Goal: Task Accomplishment & Management: Manage account settings

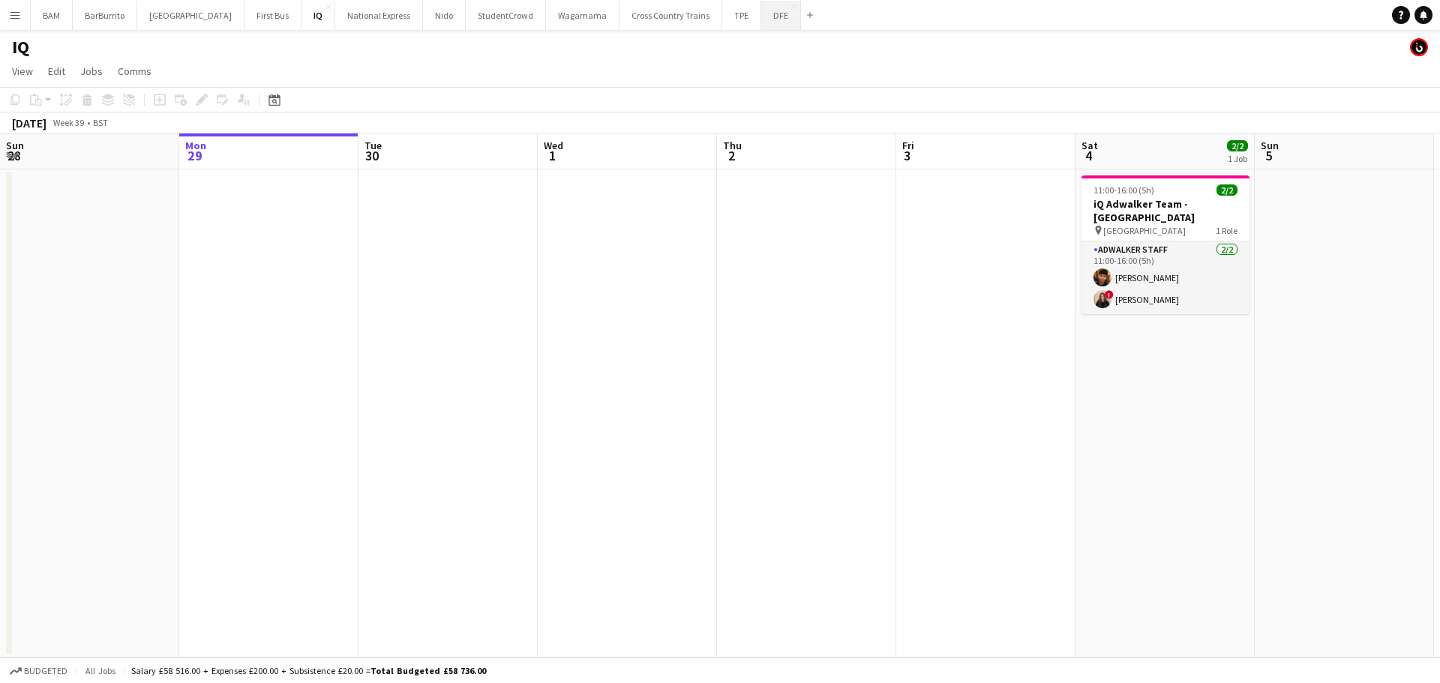
click at [761, 22] on button "DFE Close" at bounding box center [781, 15] width 40 height 29
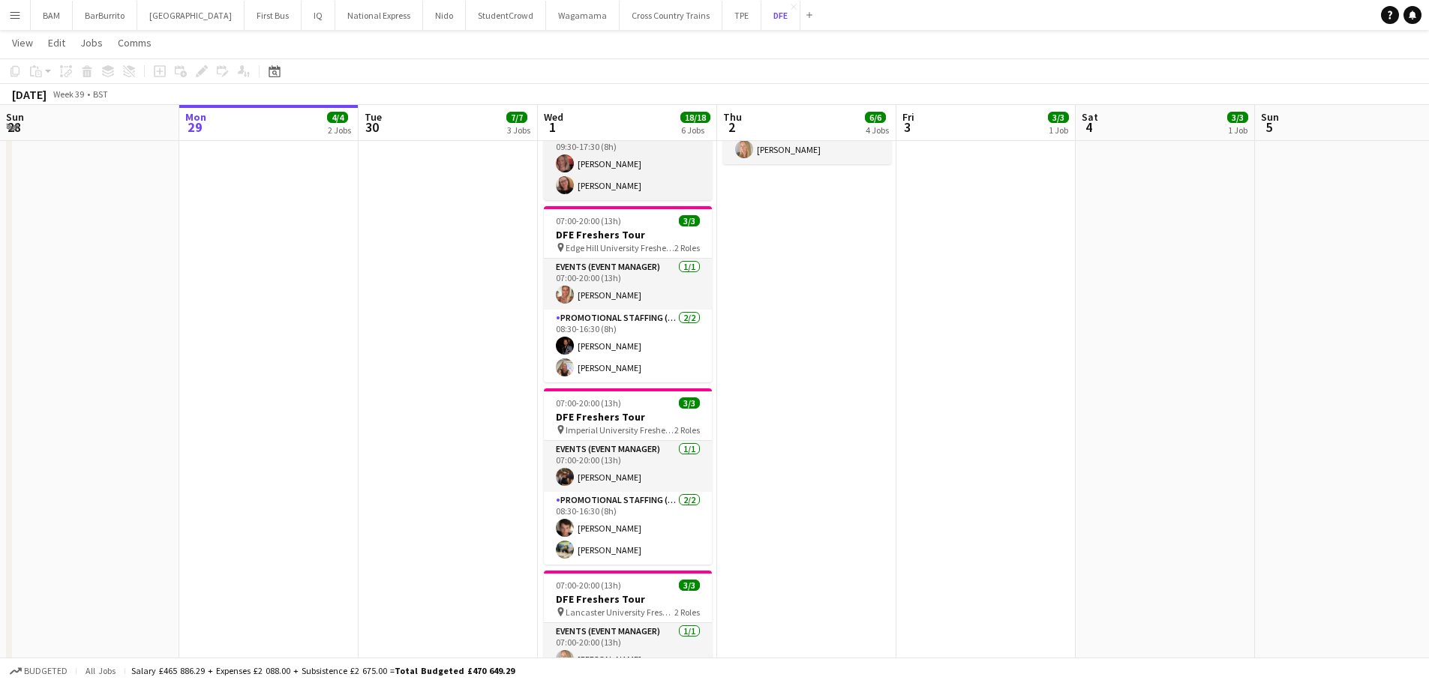
scroll to position [600, 0]
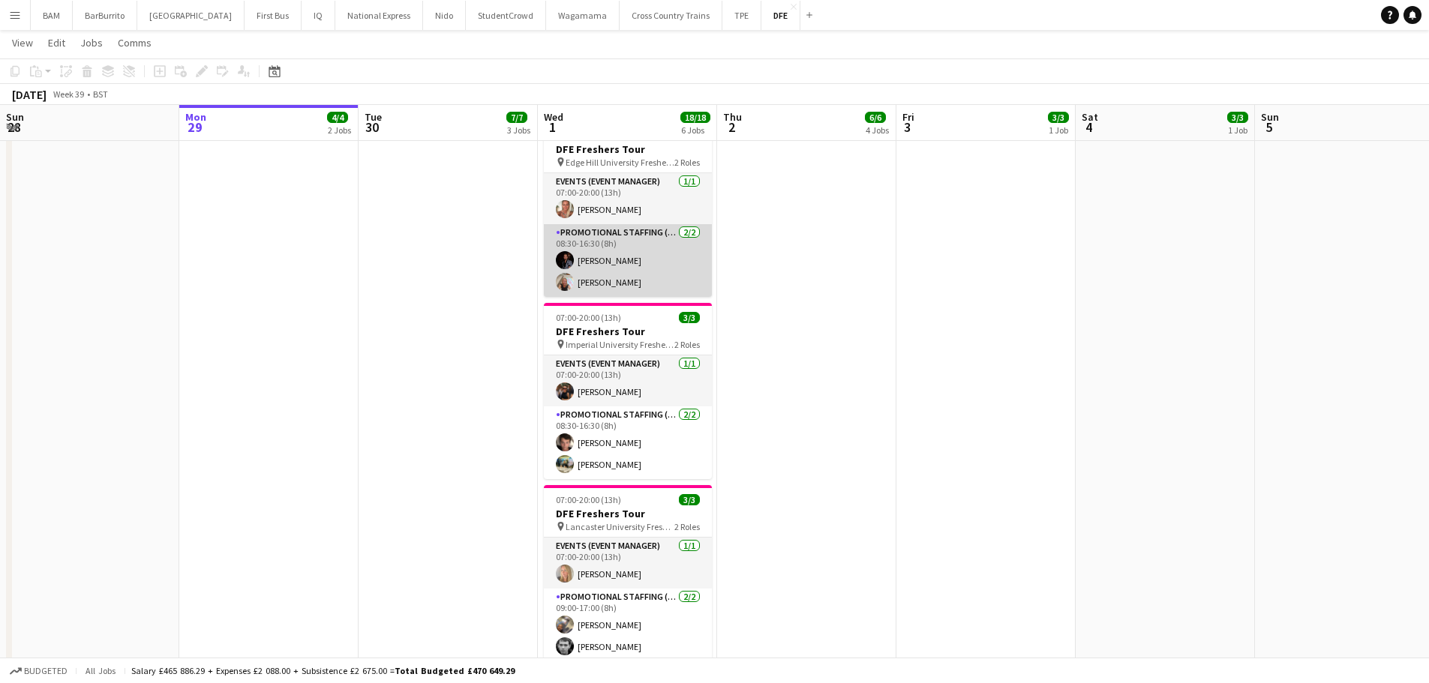
drag, startPoint x: 629, startPoint y: 271, endPoint x: 664, endPoint y: 274, distance: 34.7
click at [628, 272] on app-card-role "Promotional Staffing (Brand Ambassadors) [DATE] 08:30-16:30 (8h) [PERSON_NAME] …" at bounding box center [628, 260] width 168 height 73
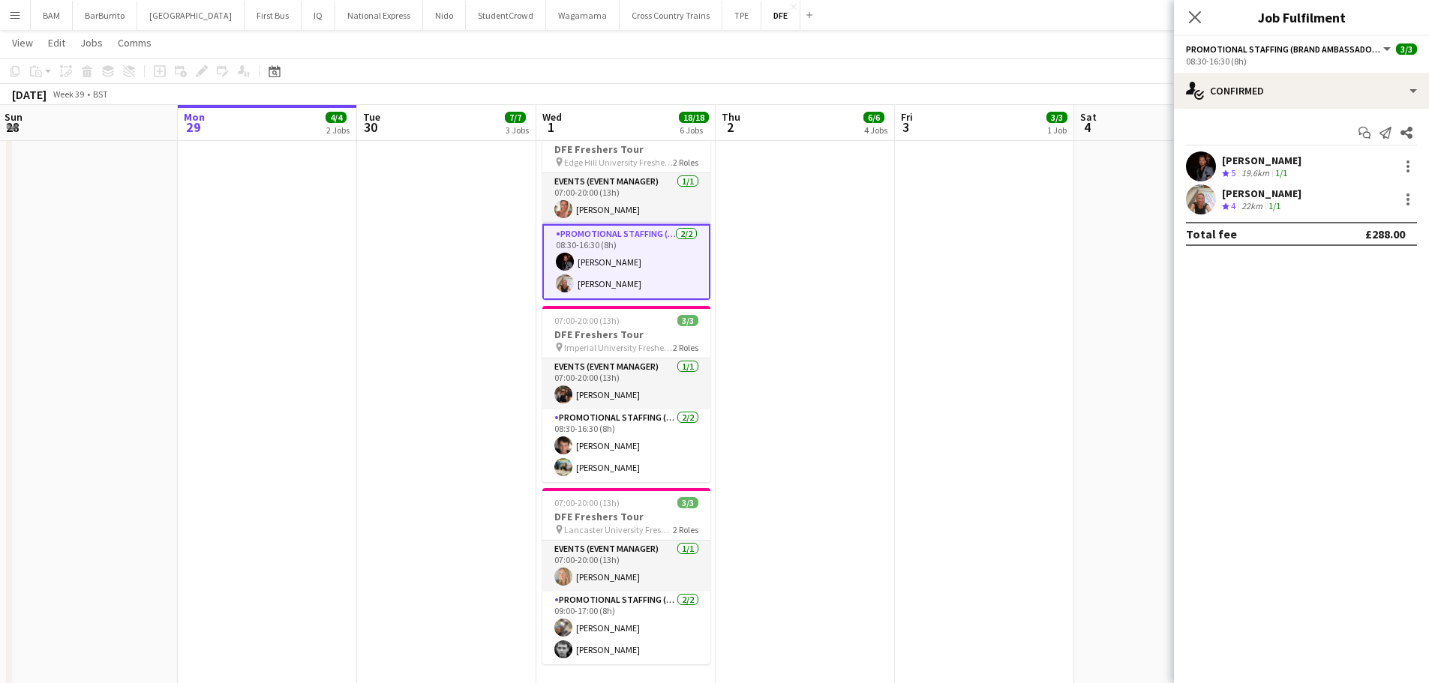
click at [1238, 205] on div "Crew rating 4" at bounding box center [1230, 206] width 16 height 13
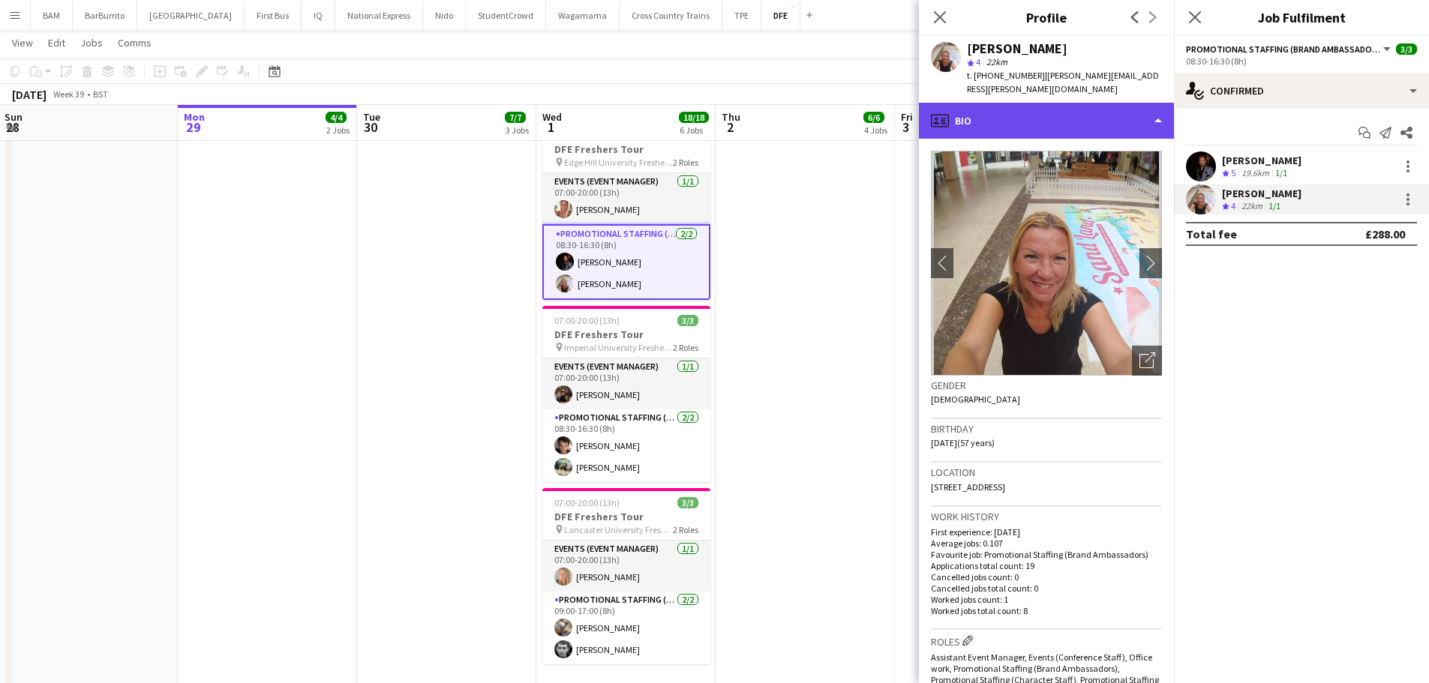
click at [1048, 112] on div "profile Bio" at bounding box center [1046, 121] width 255 height 36
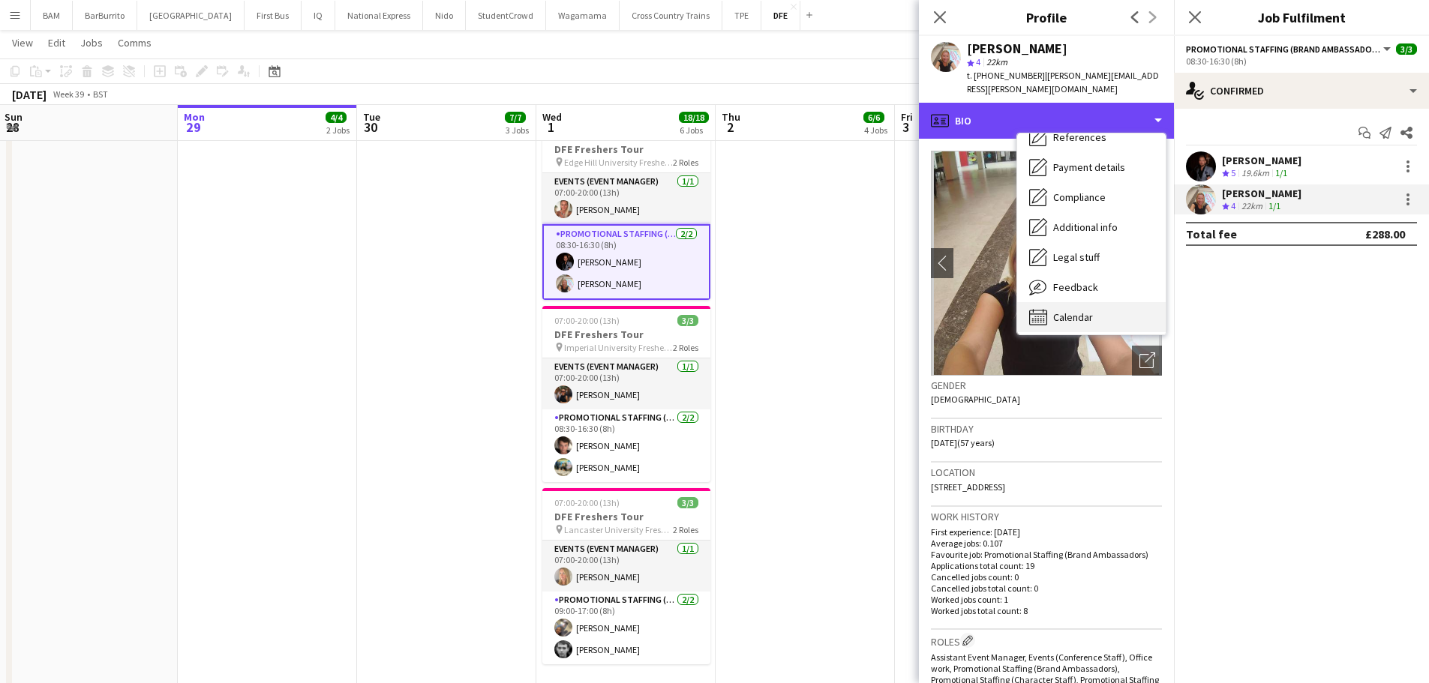
scroll to position [171, 0]
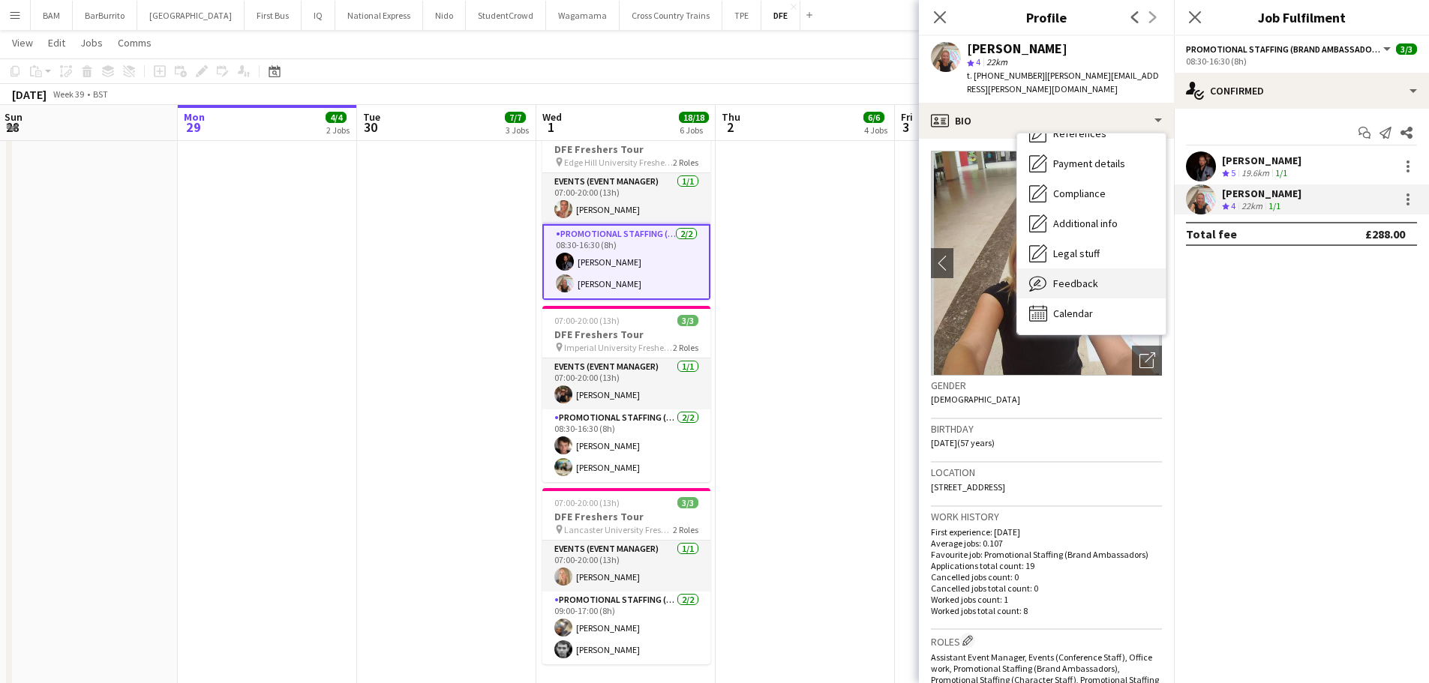
click at [1075, 280] on div "Feedback Feedback" at bounding box center [1091, 283] width 148 height 30
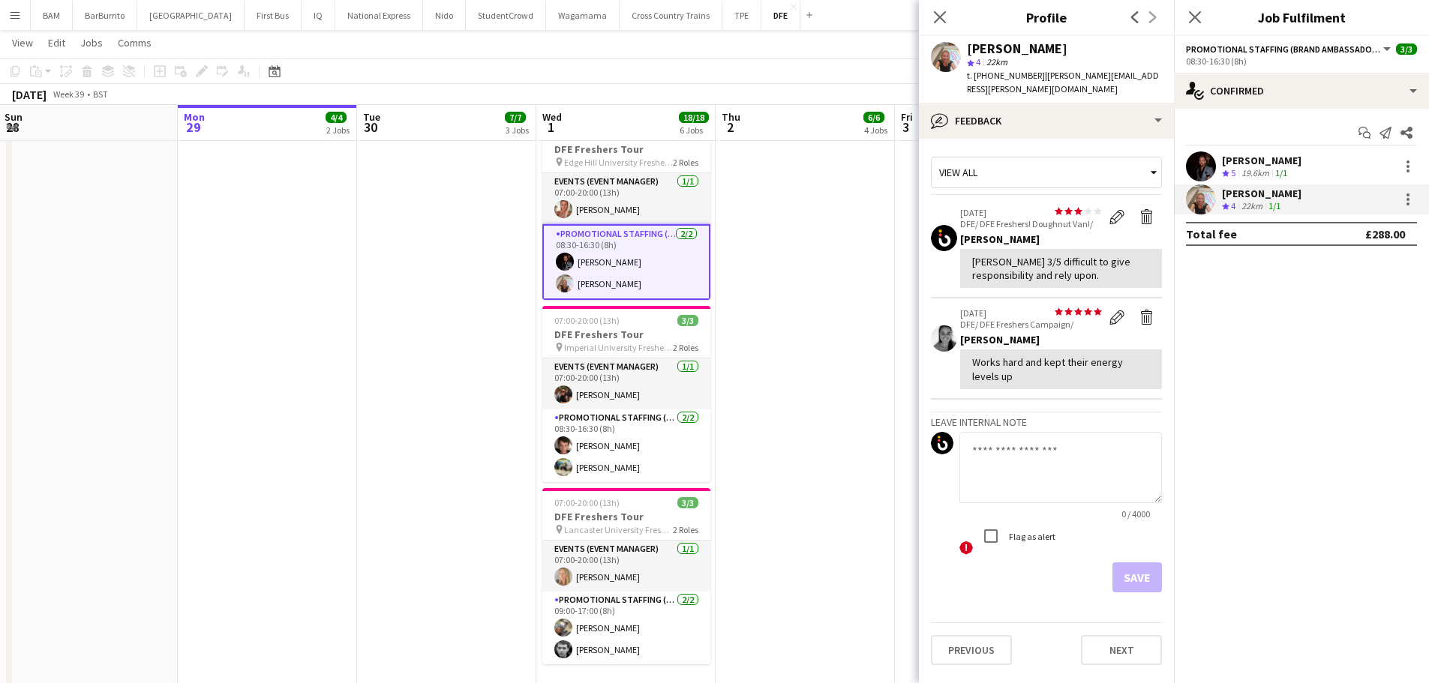
click at [1286, 161] on div "[PERSON_NAME]" at bounding box center [1261, 160] width 79 height 13
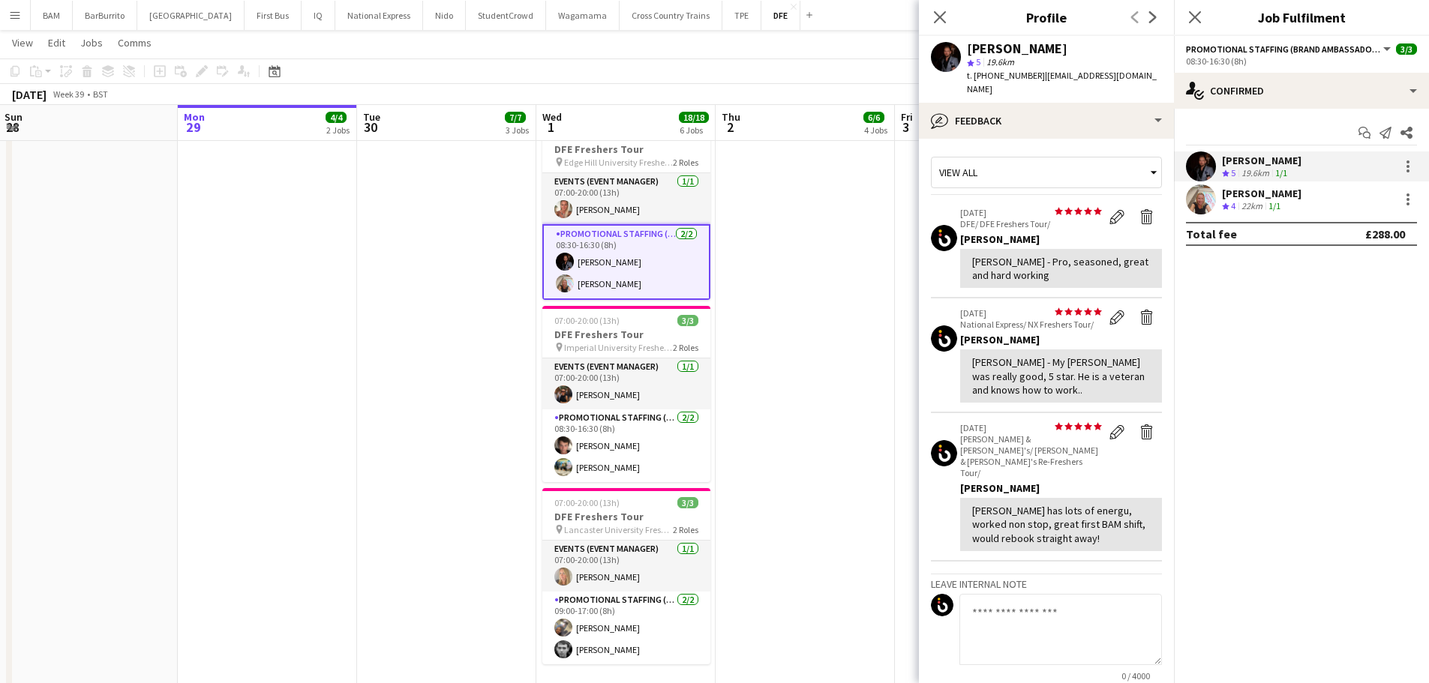
drag, startPoint x: 940, startPoint y: 15, endPoint x: 925, endPoint y: 11, distance: 16.2
click at [941, 16] on icon "Close pop-in" at bounding box center [940, 17] width 12 height 12
